Goal: Contribute content

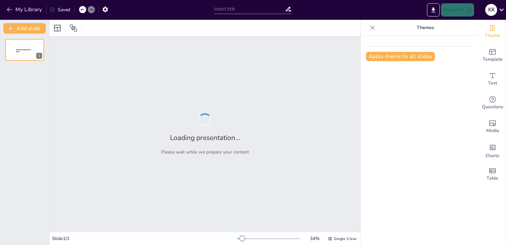
type input "Revolutionizing Student Life: The Benefits of a Multi-Functional School Bag"
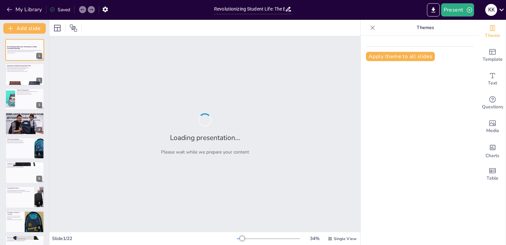
checkbox input "true"
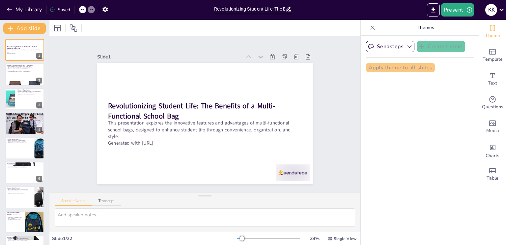
checkbox input "true"
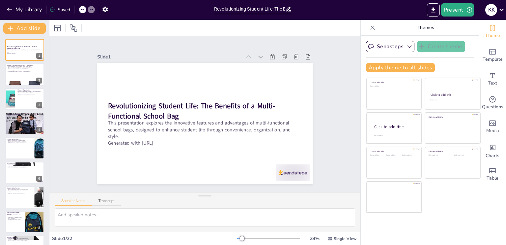
click at [355, 230] on div at bounding box center [204, 219] width 311 height 23
checkbox input "true"
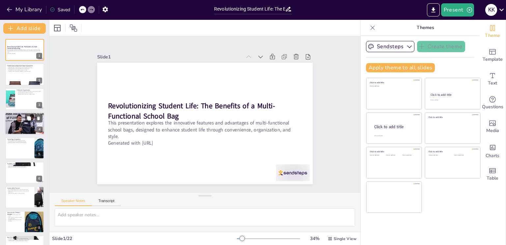
checkbox input "true"
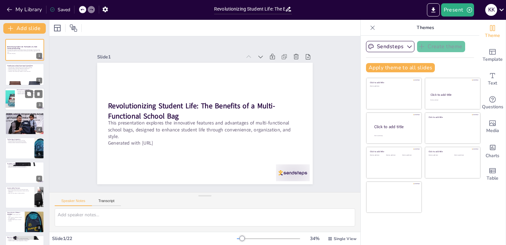
checkbox input "true"
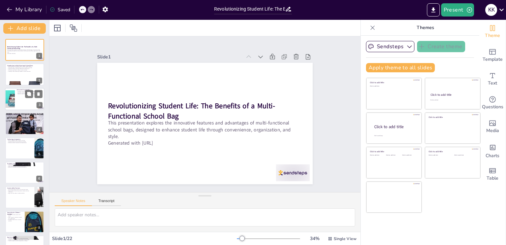
checkbox input "true"
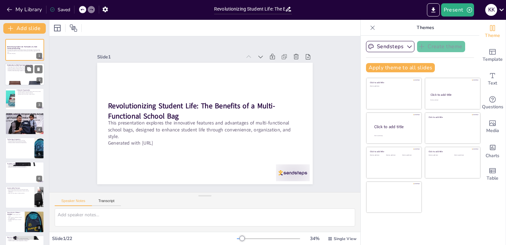
checkbox input "true"
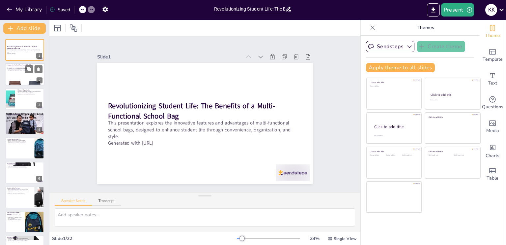
click at [24, 77] on div at bounding box center [25, 74] width 40 height 22
type textarea "Multi-functional school bags are not just about carrying books; they are design…"
checkbox input "true"
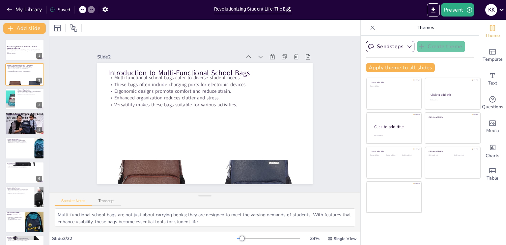
checkbox input "true"
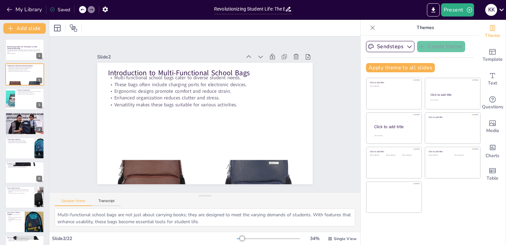
checkbox input "true"
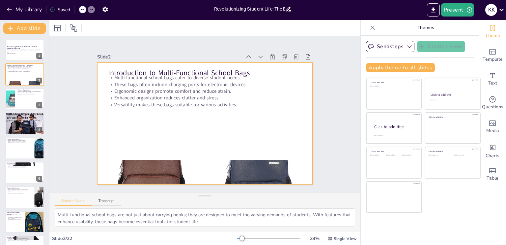
checkbox input "true"
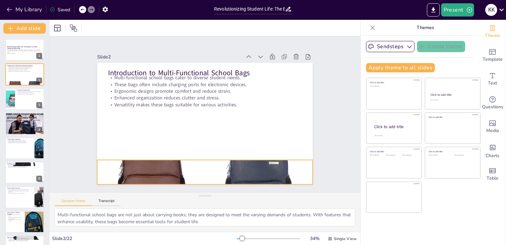
checkbox input "true"
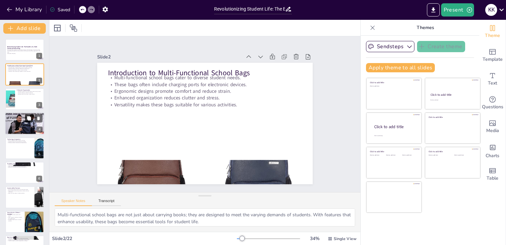
checkbox input "true"
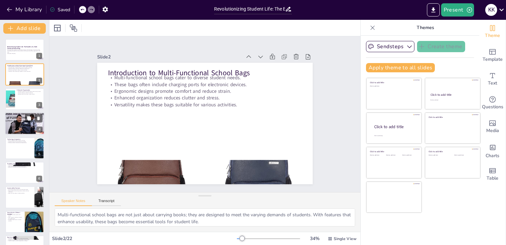
checkbox input "true"
click at [27, 123] on div at bounding box center [25, 123] width 40 height 26
type textarea "Padded straps are essential for distributing weight evenly, which minimizes dis…"
checkbox input "true"
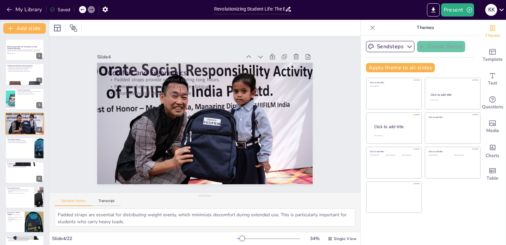
checkbox input "true"
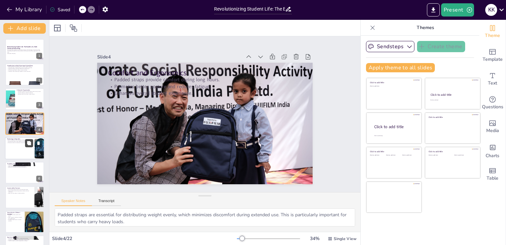
checkbox input "true"
click at [27, 145] on button at bounding box center [29, 143] width 8 height 8
type textarea "The convenience of charging devices on the go means that students can stay conn…"
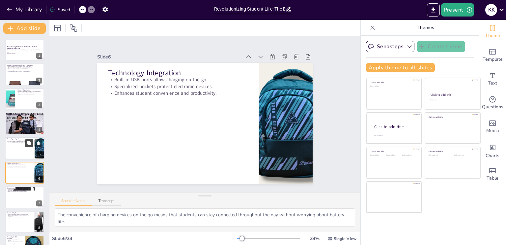
checkbox input "true"
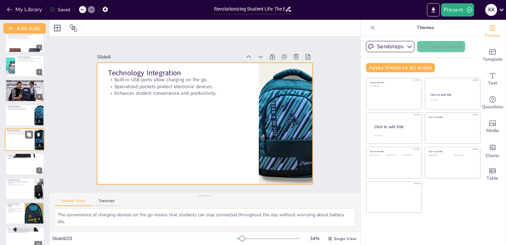
checkbox input "true"
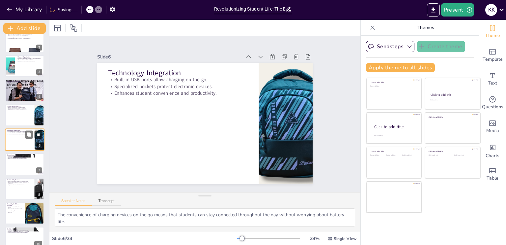
click at [38, 135] on icon at bounding box center [38, 134] width 3 height 4
type textarea "Durable materials are essential for students who use their bags daily, as they …"
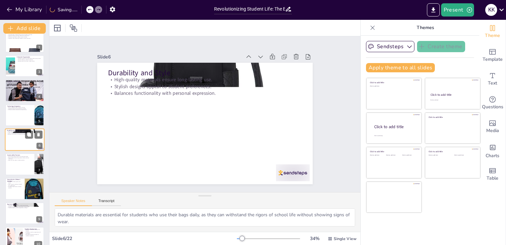
checkbox input "true"
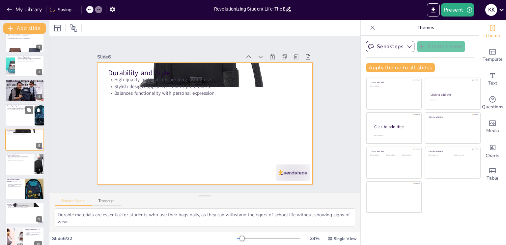
checkbox input "true"
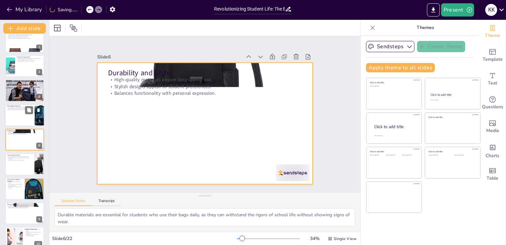
checkbox input "true"
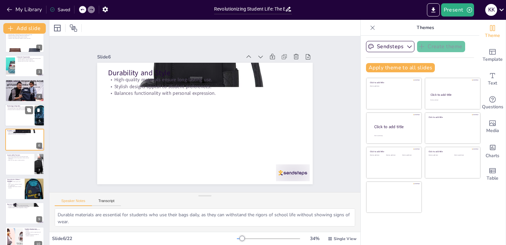
click at [8, 116] on div at bounding box center [25, 115] width 40 height 22
type textarea "The convenience of charging devices on the go means that students can stay conn…"
checkbox input "true"
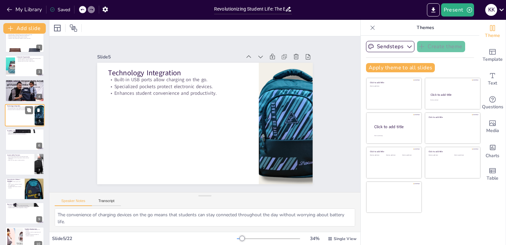
scroll to position [9, 0]
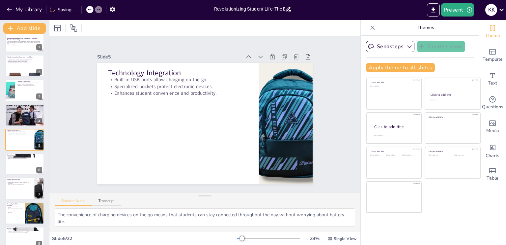
checkbox input "true"
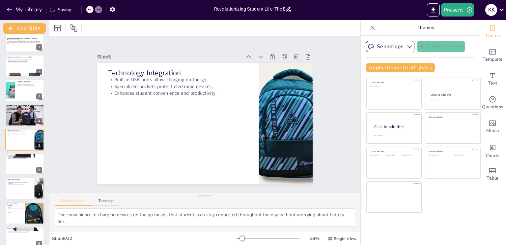
checkbox input "true"
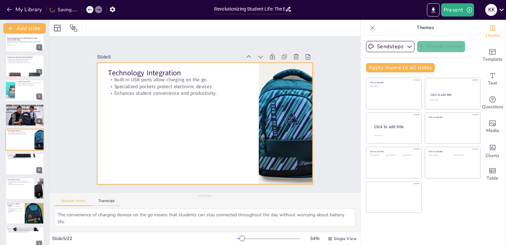
checkbox input "true"
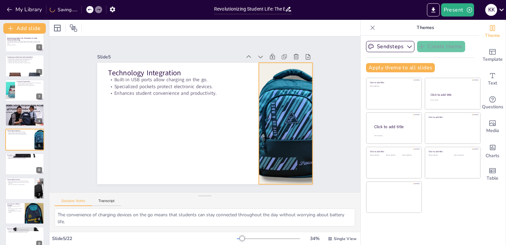
checkbox input "true"
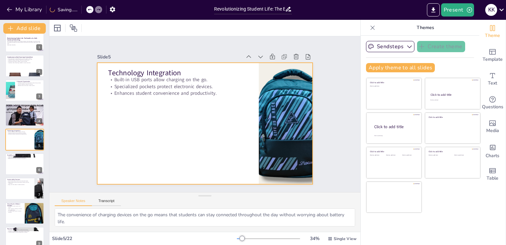
checkbox input "true"
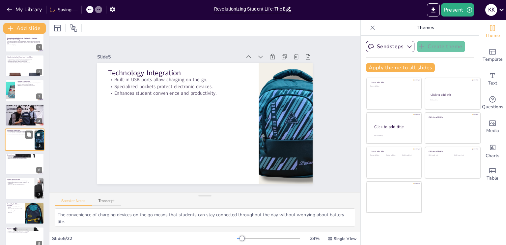
checkbox input "true"
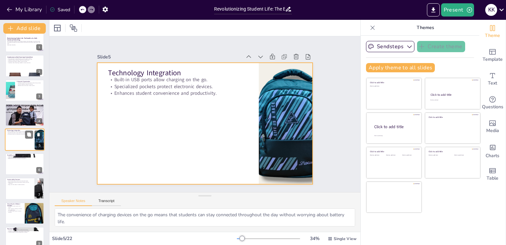
click at [16, 142] on div at bounding box center [25, 139] width 40 height 22
checkbox input "true"
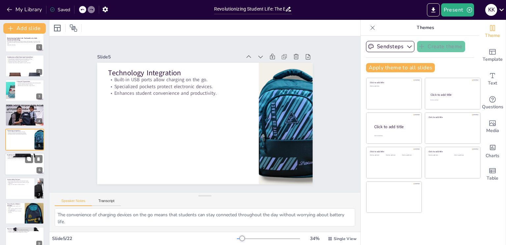
checkbox input "true"
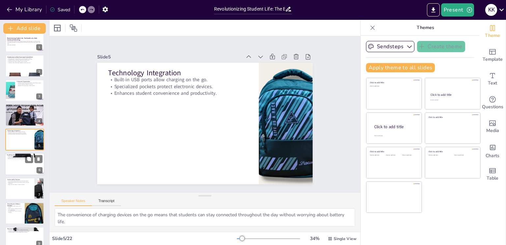
checkbox input "true"
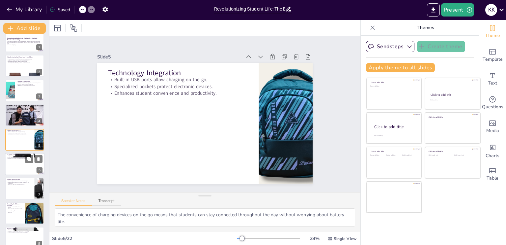
click at [23, 159] on div at bounding box center [25, 164] width 40 height 22
type textarea "Durable materials are essential for students who use their bags daily, as they …"
checkbox input "true"
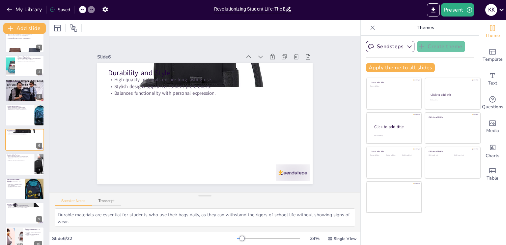
checkbox input "true"
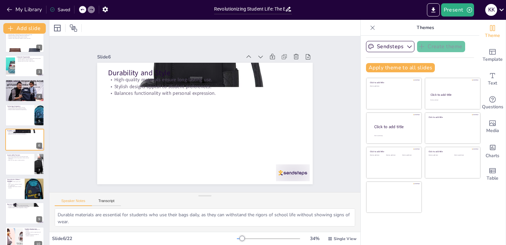
checkbox input "true"
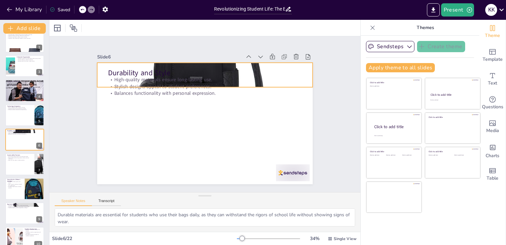
checkbox input "true"
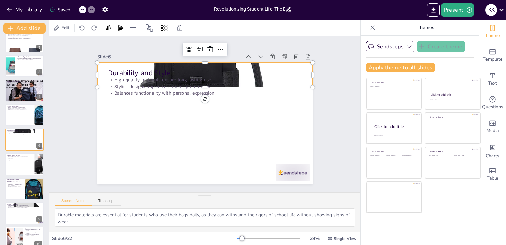
checkbox input "true"
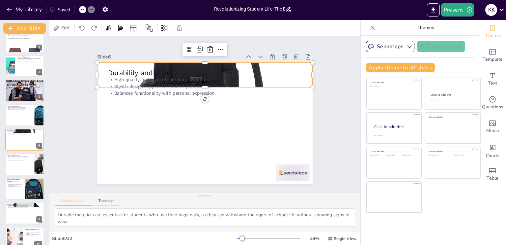
checkbox input "true"
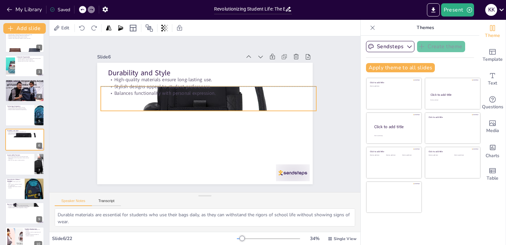
checkbox input "true"
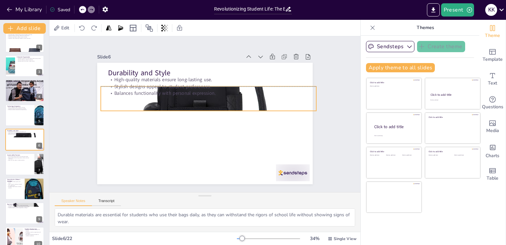
checkbox input "true"
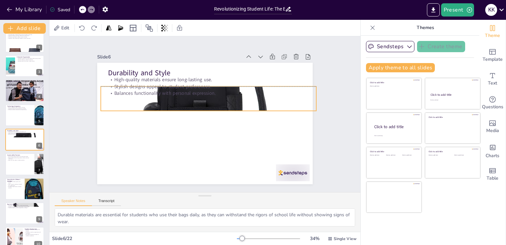
checkbox input "true"
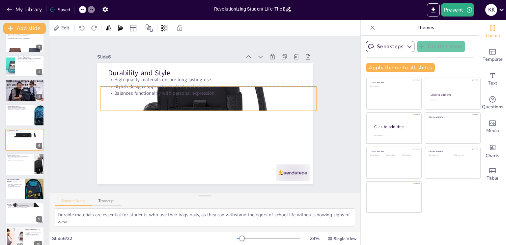
checkbox input "true"
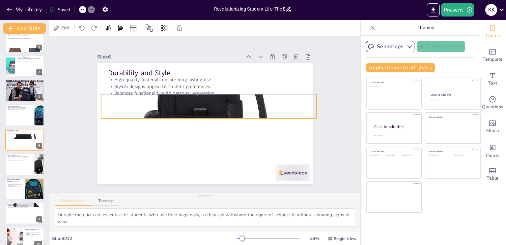
checkbox input "true"
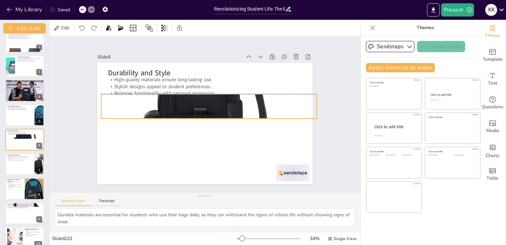
checkbox input "true"
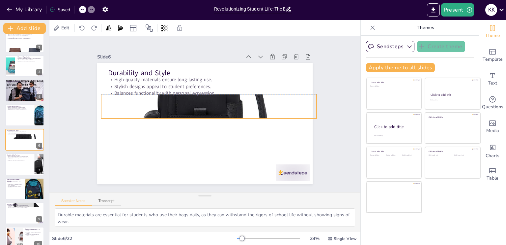
checkbox input "true"
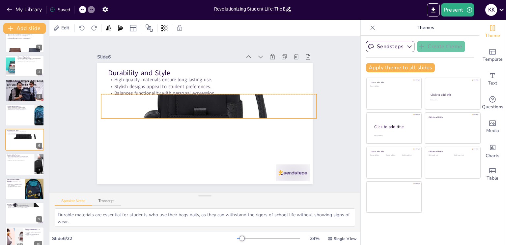
checkbox input "true"
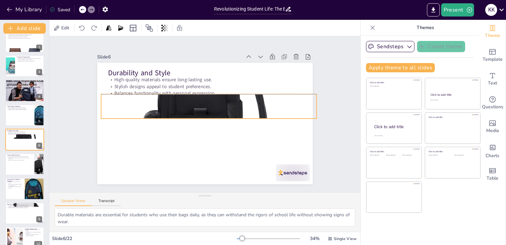
checkbox input "true"
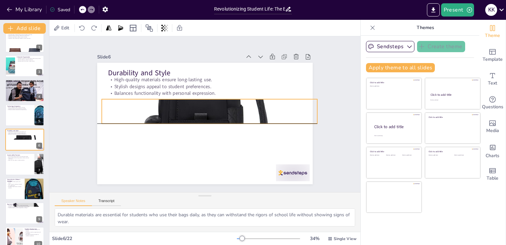
checkbox input "true"
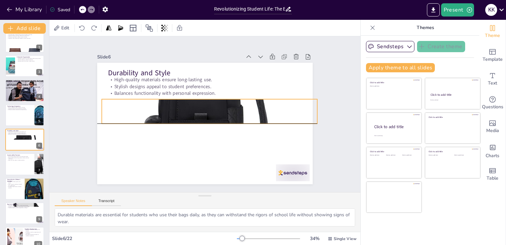
checkbox input "true"
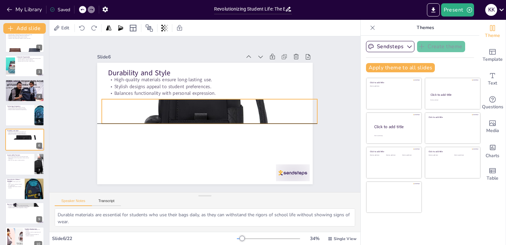
checkbox input "true"
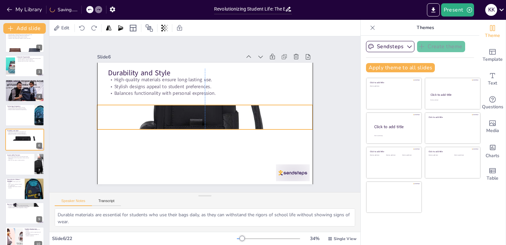
drag, startPoint x: 230, startPoint y: 64, endPoint x: 232, endPoint y: 106, distance: 42.2
click at [232, 106] on div at bounding box center [204, 116] width 269 height 319
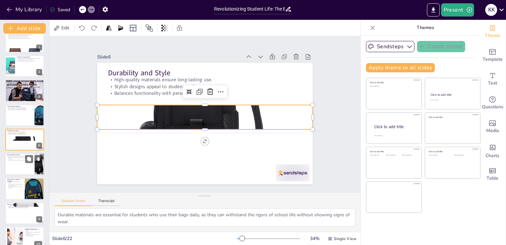
click at [14, 168] on div at bounding box center [25, 164] width 40 height 22
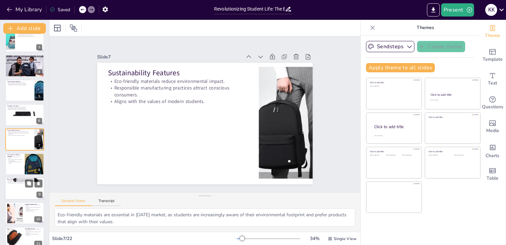
click at [22, 184] on div at bounding box center [25, 188] width 40 height 22
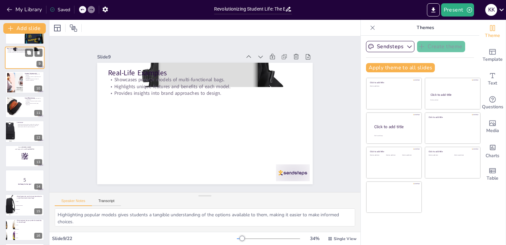
scroll to position [188, 0]
click at [22, 156] on rect at bounding box center [22, 156] width 0 height 0
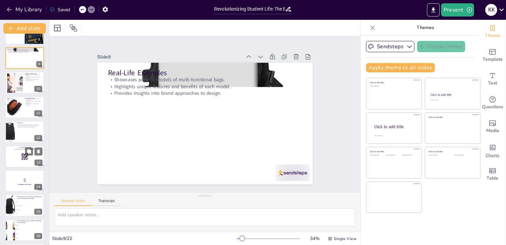
scroll to position [205, 0]
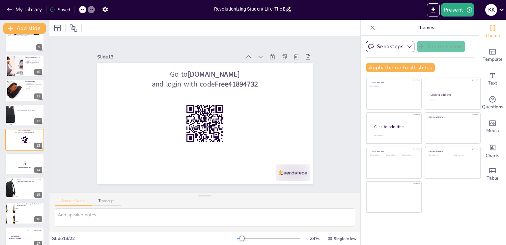
click at [18, 128] on div "Revolutionizing Student Life: The Benefits of a Multi-Functional School Bag Thi…" at bounding box center [24, 102] width 49 height 536
click at [16, 113] on div at bounding box center [25, 114] width 40 height 22
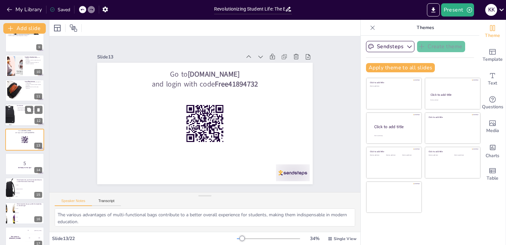
scroll to position [180, 0]
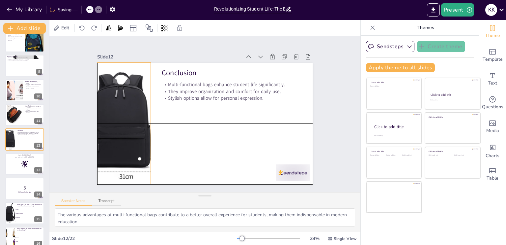
click at [130, 133] on div at bounding box center [127, 90] width 160 height 160
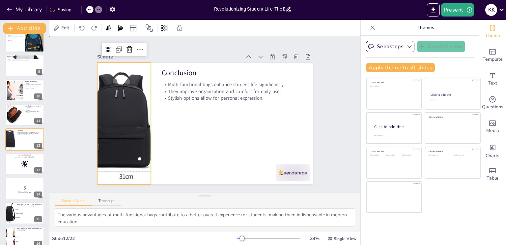
click at [54, 127] on div "Slide 1 Revolutionizing Student Life: The Benefits of a Multi-Functional School…" at bounding box center [205, 113] width 326 height 187
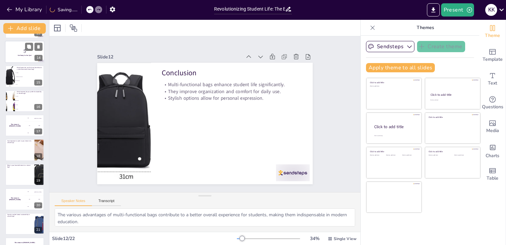
scroll to position [316, 0]
click at [28, 76] on span "Technology Integration" at bounding box center [30, 76] width 28 height 1
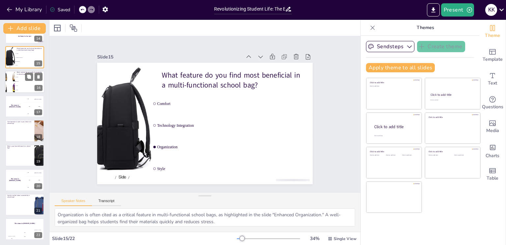
scroll to position [336, 0]
click at [24, 203] on ul at bounding box center [20, 205] width 30 height 17
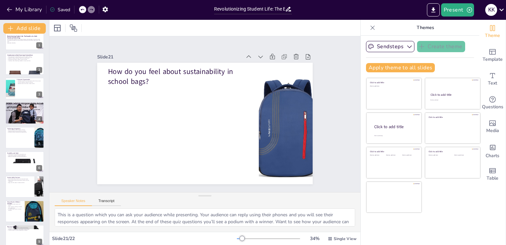
scroll to position [0, 0]
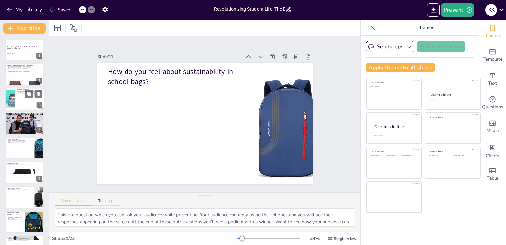
click at [15, 97] on div at bounding box center [25, 99] width 40 height 22
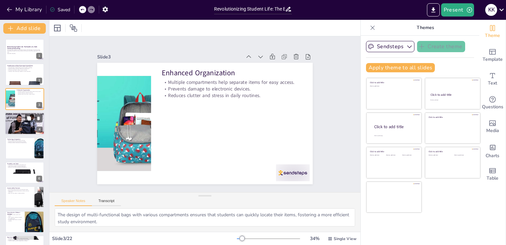
click at [13, 116] on p "Promotes better posture and reduces fatigue." at bounding box center [25, 116] width 36 height 1
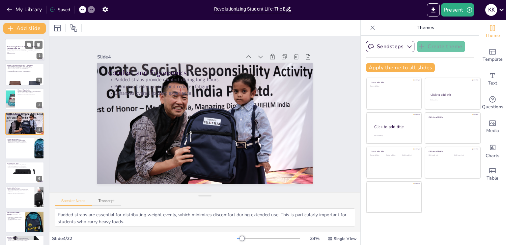
click at [21, 53] on p "Generated with [URL]" at bounding box center [25, 53] width 36 height 1
